Goal: Information Seeking & Learning: Understand process/instructions

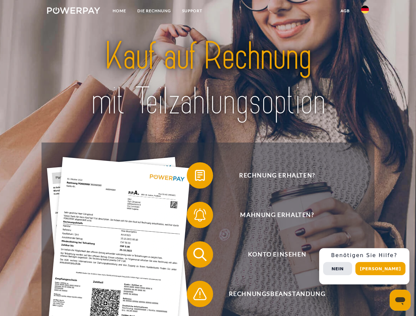
click at [73, 12] on img at bounding box center [73, 10] width 53 height 7
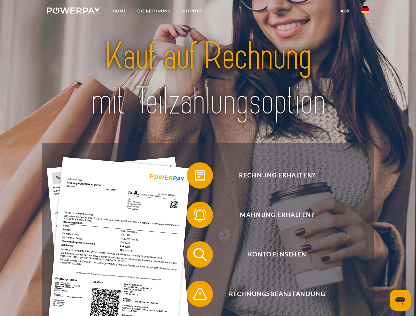
click at [365, 12] on img at bounding box center [365, 10] width 8 height 8
click at [345, 11] on link "agb" at bounding box center [345, 11] width 20 height 12
click at [195, 177] on span at bounding box center [190, 175] width 33 height 33
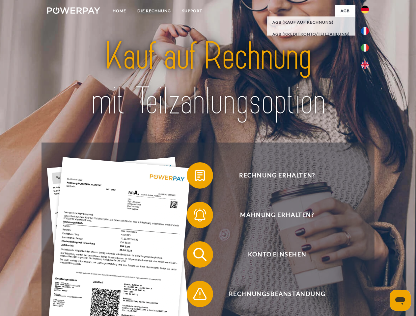
click at [195, 216] on span at bounding box center [190, 215] width 33 height 33
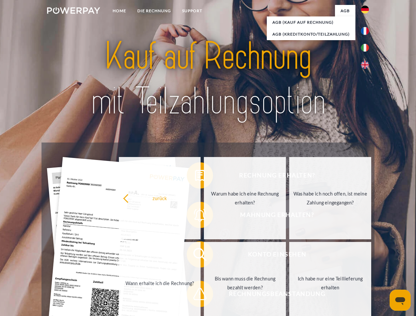
click at [204, 256] on link "Bis wann muss die Rechnung bezahlt werden?" at bounding box center [245, 283] width 82 height 82
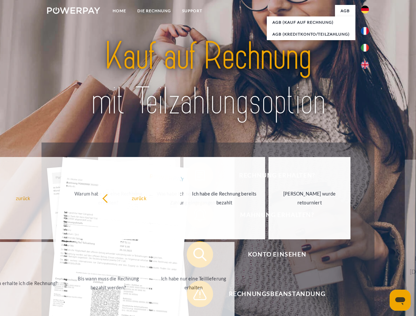
click at [195, 295] on span at bounding box center [190, 294] width 33 height 33
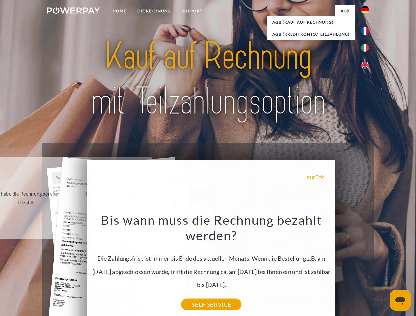
click at [366, 266] on div "Rechnung erhalten? Mahnung erhalten? Konto einsehen" at bounding box center [207, 274] width 333 height 263
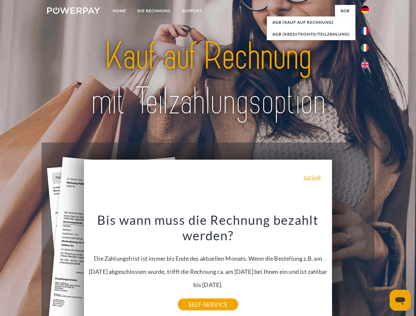
click at [350, 268] on span "Konto einsehen" at bounding box center [276, 254] width 161 height 26
click at [383, 269] on header "Home DIE RECHNUNG SUPPORT" at bounding box center [208, 227] width 416 height 455
